Goal: Check status: Check status

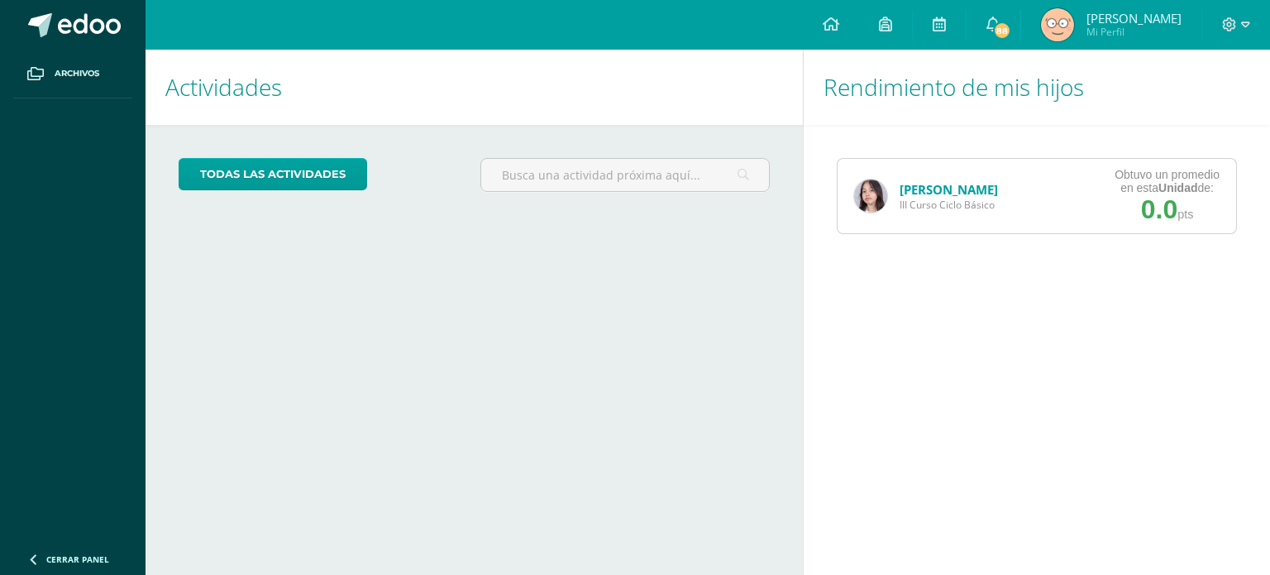
click at [958, 193] on link "[PERSON_NAME]" at bounding box center [949, 189] width 98 height 17
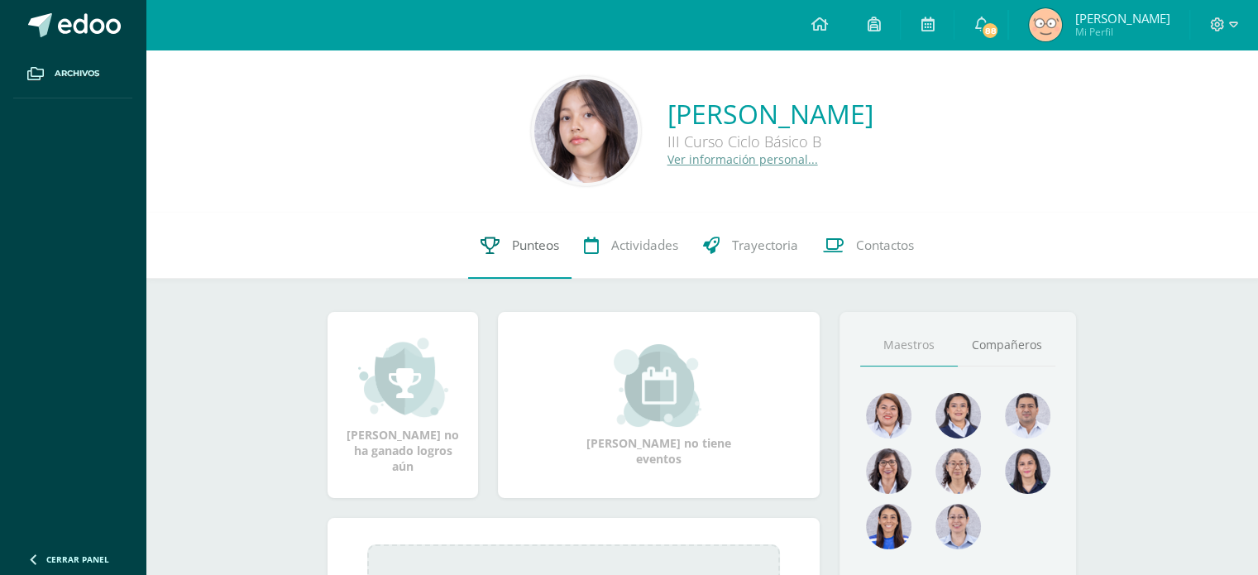
click at [528, 246] on span "Punteos" at bounding box center [535, 244] width 47 height 17
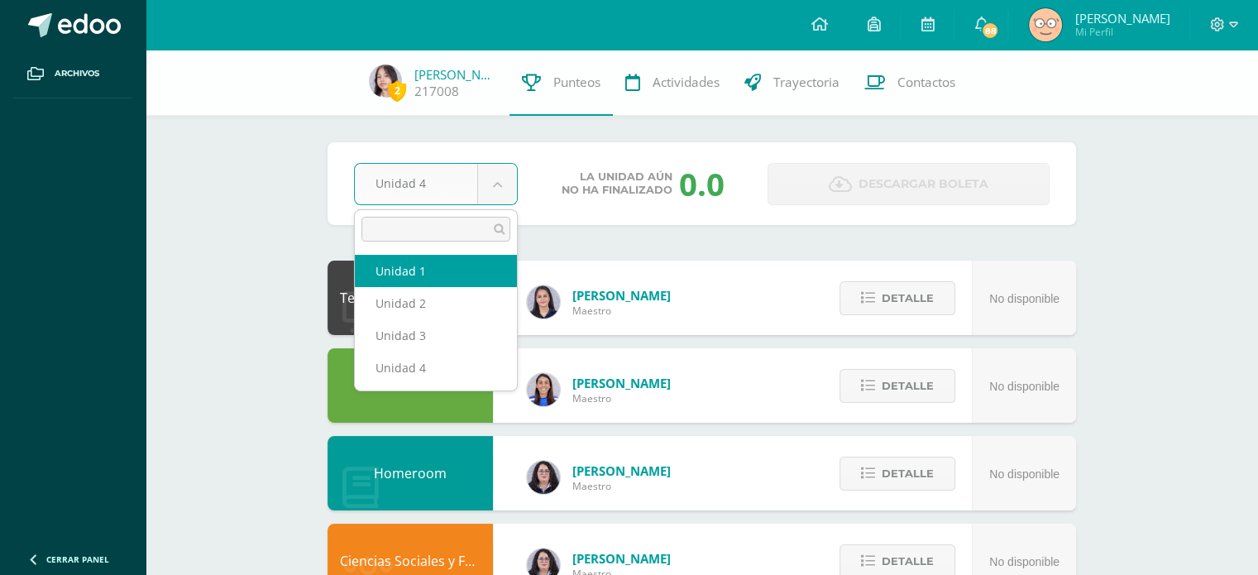
select select "Unidad 1"
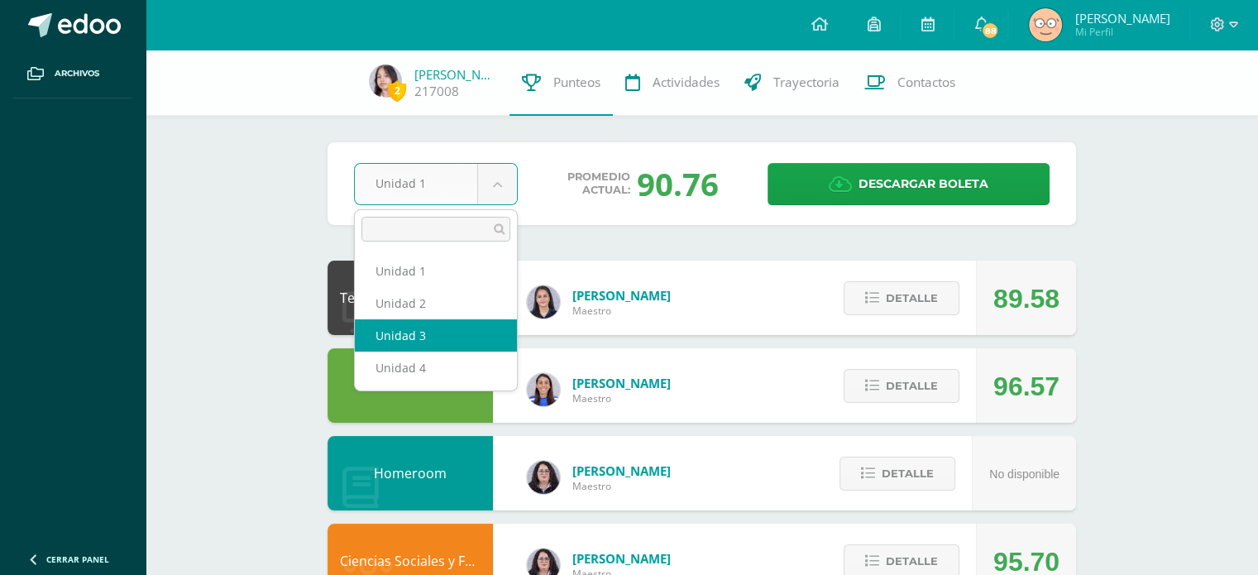
select select "Unidad 3"
